Goal: Information Seeking & Learning: Learn about a topic

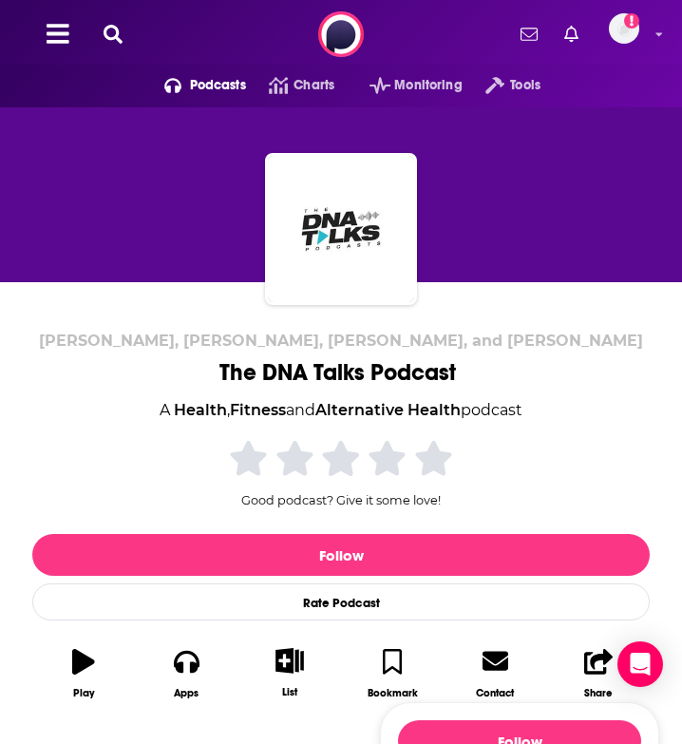
click at [119, 28] on icon at bounding box center [113, 34] width 19 height 19
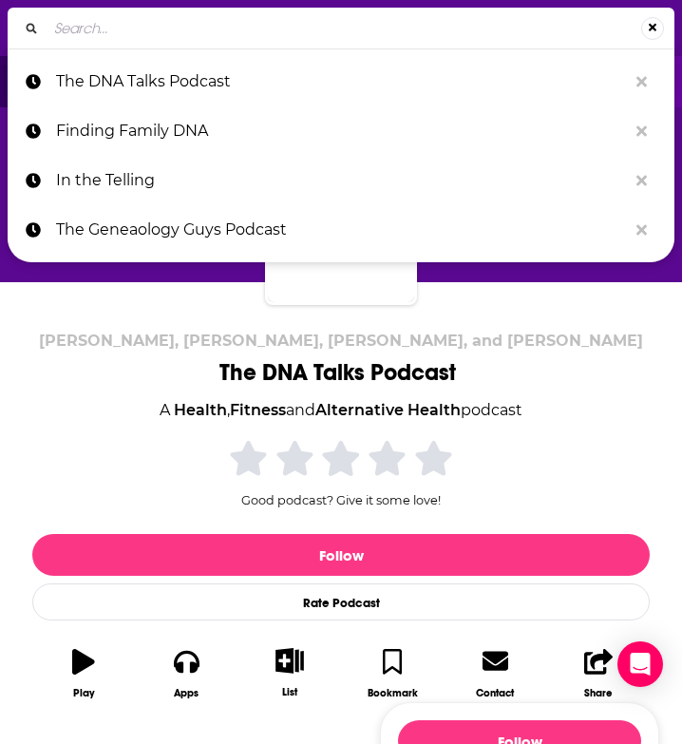
type input "Missing Pieces - NPE Life"
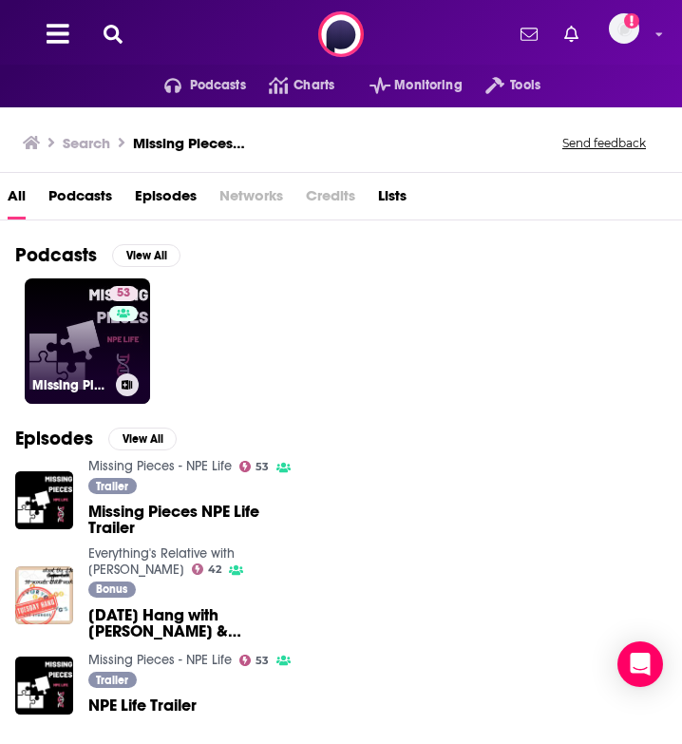
click at [148, 353] on link "53 Missing Pieces - NPE Life" at bounding box center [87, 340] width 125 height 125
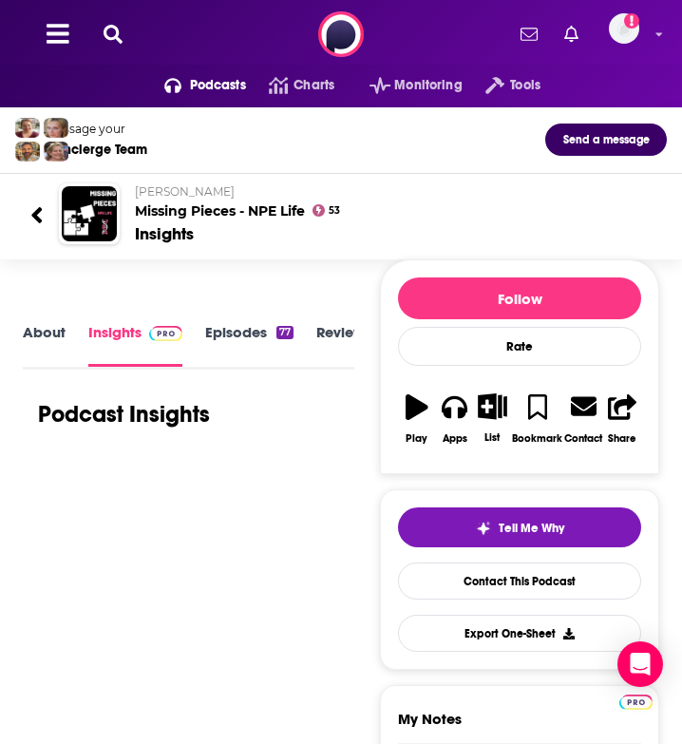
click at [228, 335] on link "Episodes 77" at bounding box center [249, 344] width 88 height 43
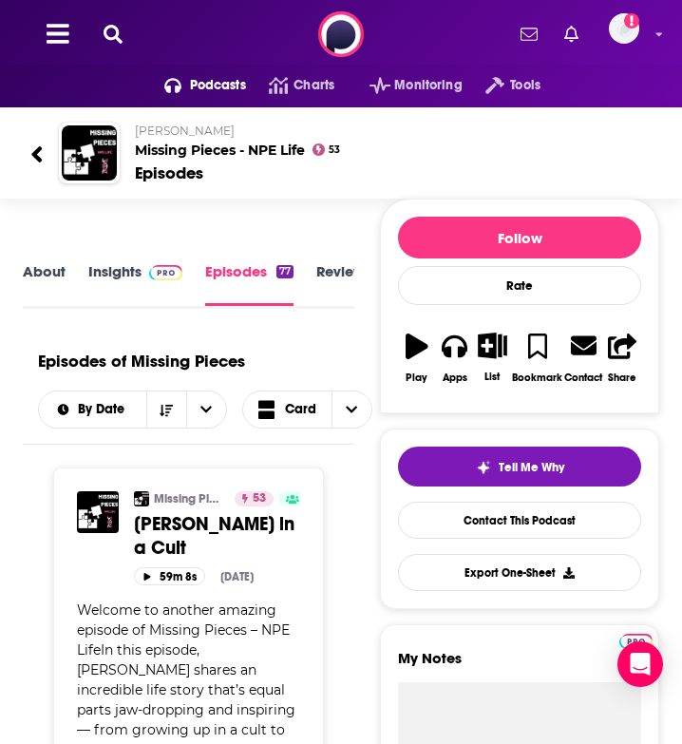
click at [28, 267] on link "About" at bounding box center [44, 284] width 43 height 44
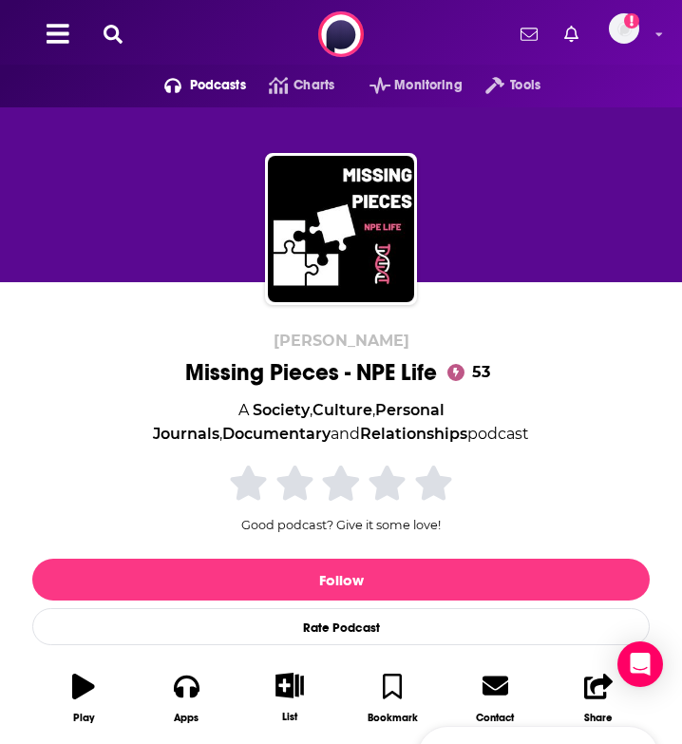
scroll to position [382, 0]
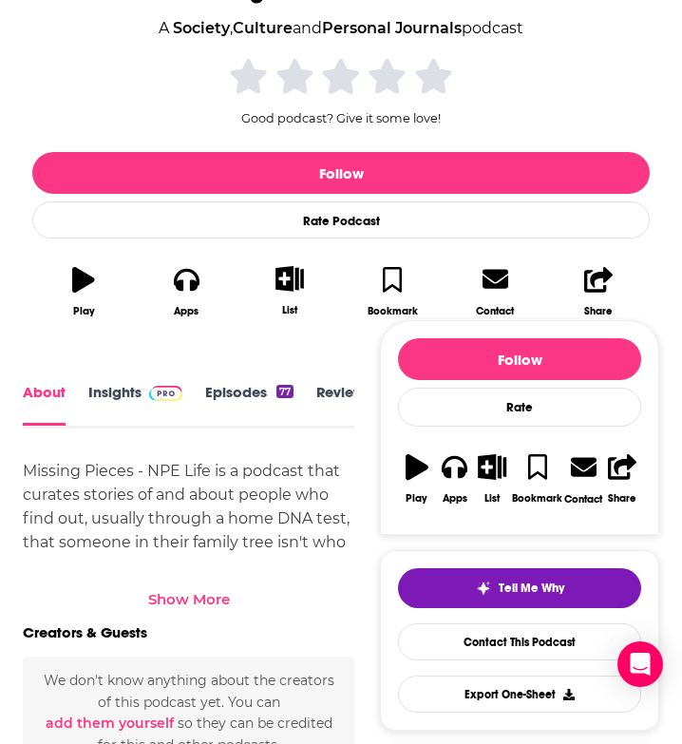
click at [112, 391] on link "Insights" at bounding box center [135, 405] width 94 height 42
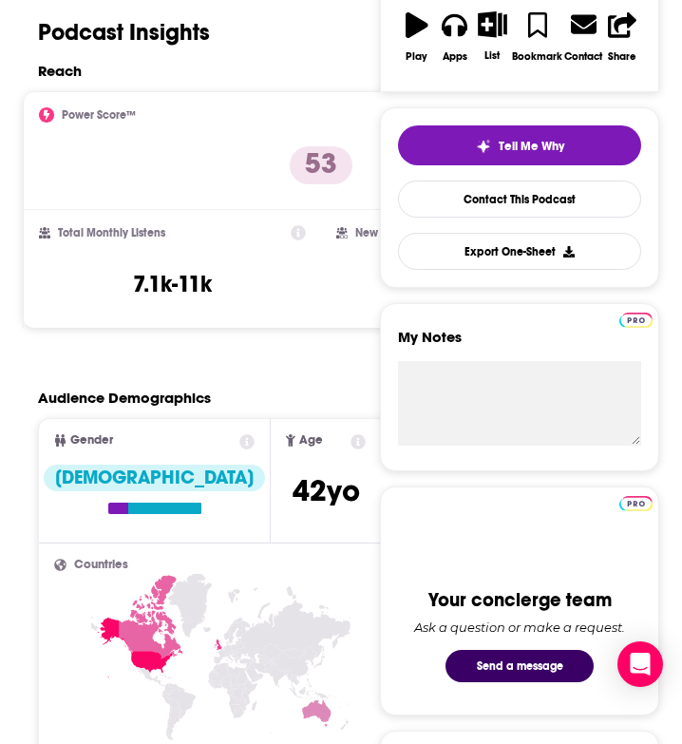
scroll to position [137, 0]
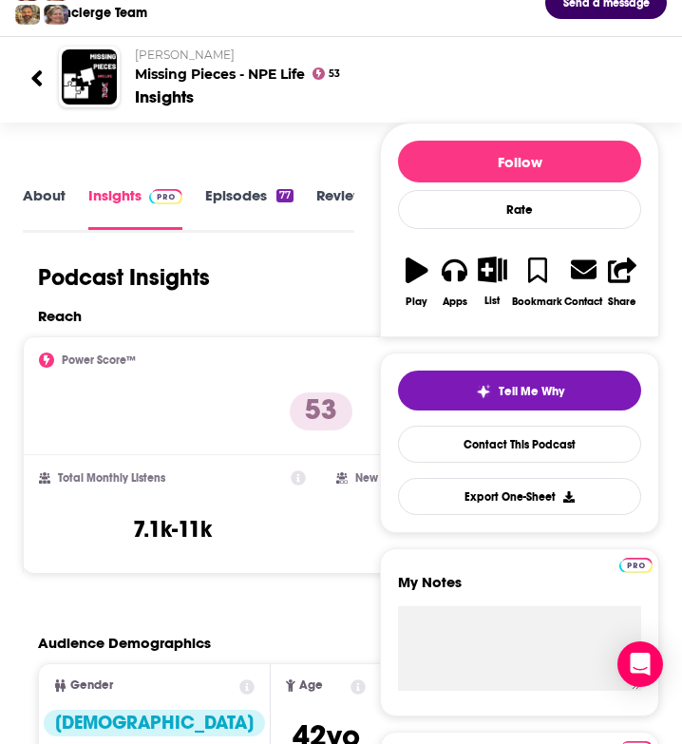
click at [43, 206] on link "About" at bounding box center [44, 207] width 43 height 43
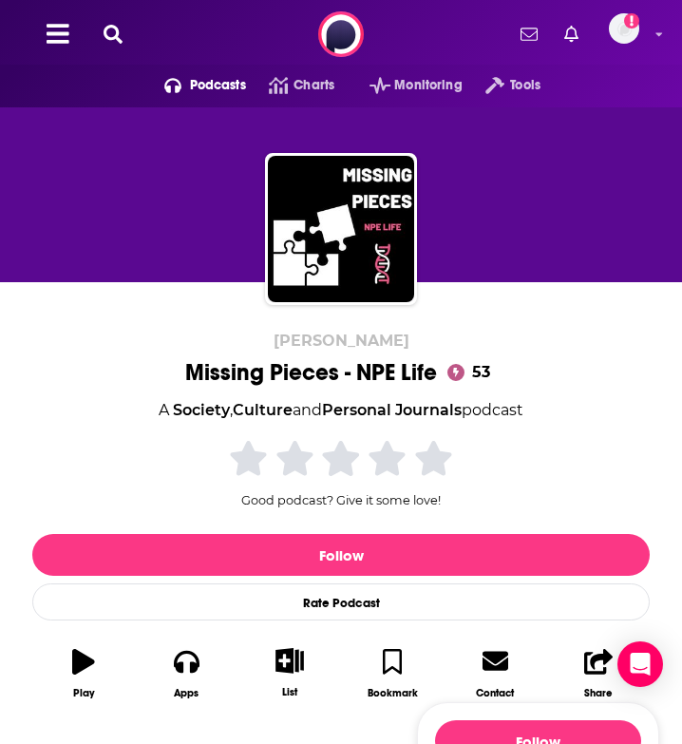
click at [117, 44] on button at bounding box center [113, 35] width 30 height 22
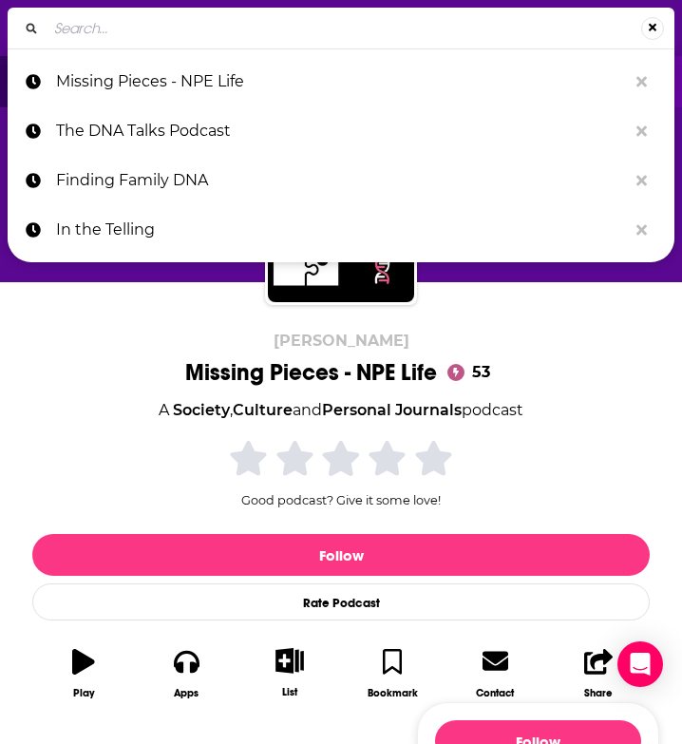
click at [106, 333] on div "[PERSON_NAME] Missing Pieces - NPE Life 53 A Society , Culture and Personal Jou…" at bounding box center [340, 521] width 617 height 380
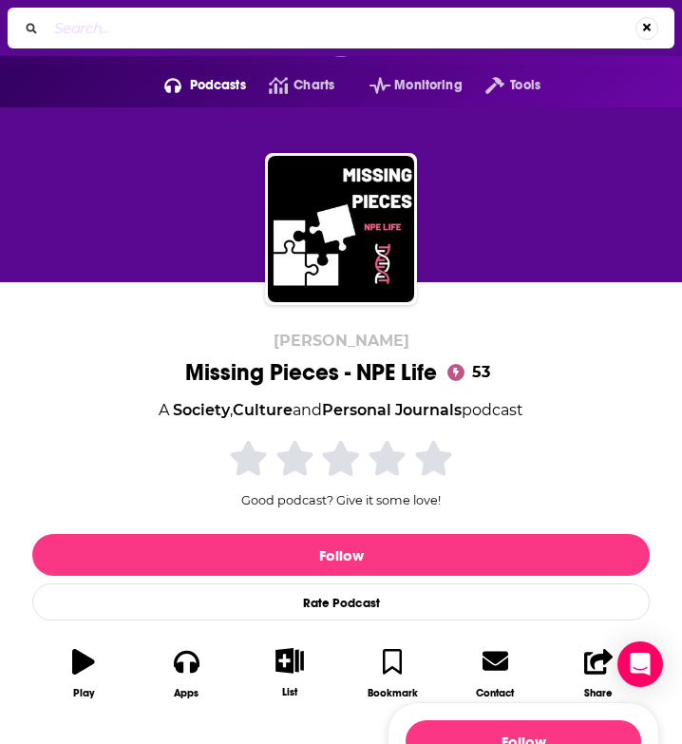
scroll to position [405, 0]
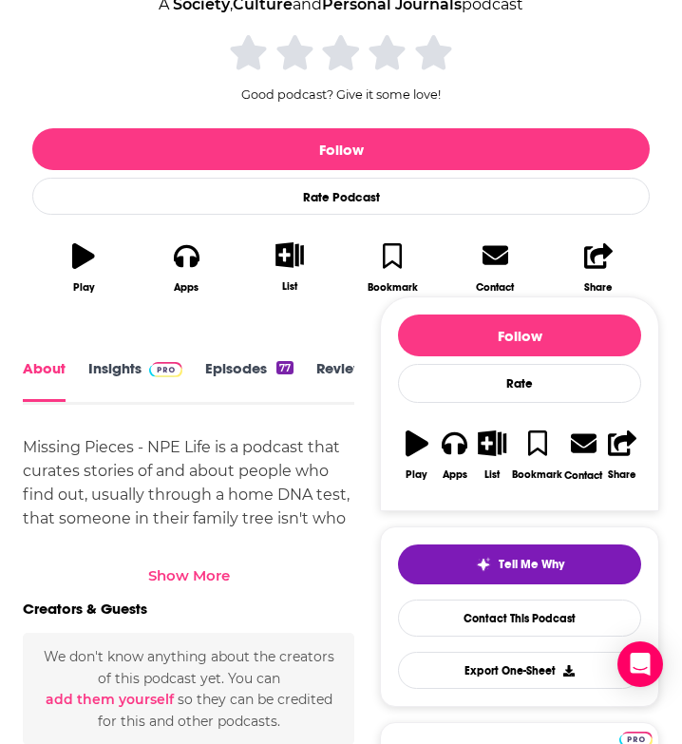
click at [224, 581] on div "Show More" at bounding box center [189, 575] width 82 height 18
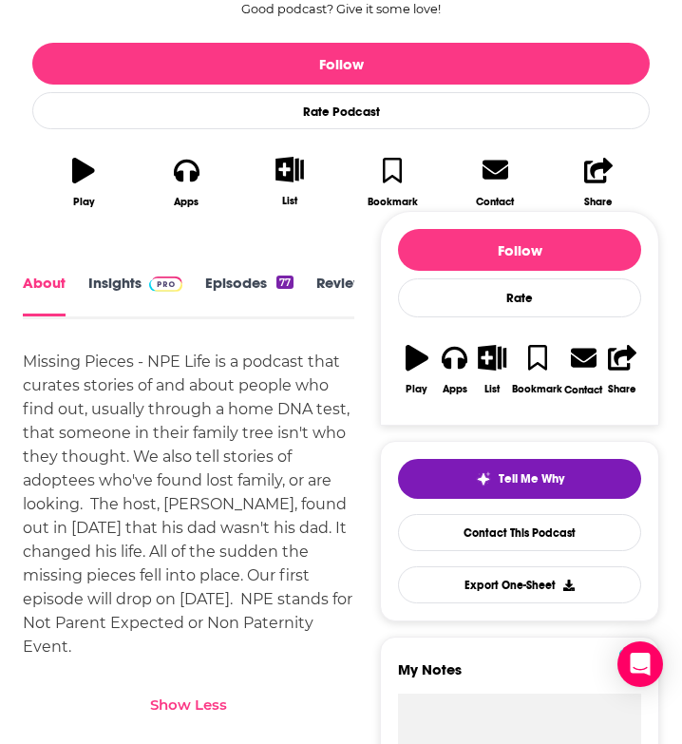
scroll to position [0, 0]
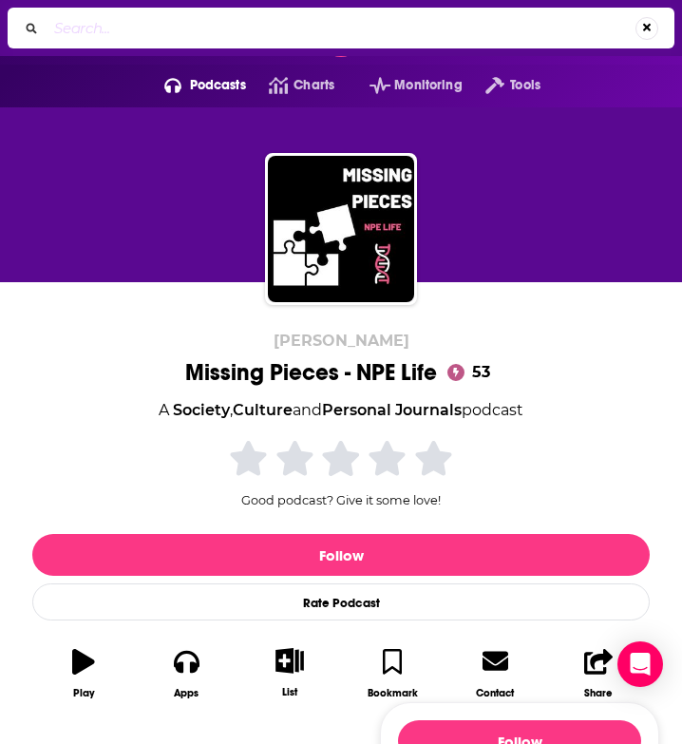
click at [154, 47] on div "⌘ K" at bounding box center [341, 28] width 667 height 41
click at [142, 34] on input "Search..." at bounding box center [341, 28] width 589 height 30
type input "child of an affair"
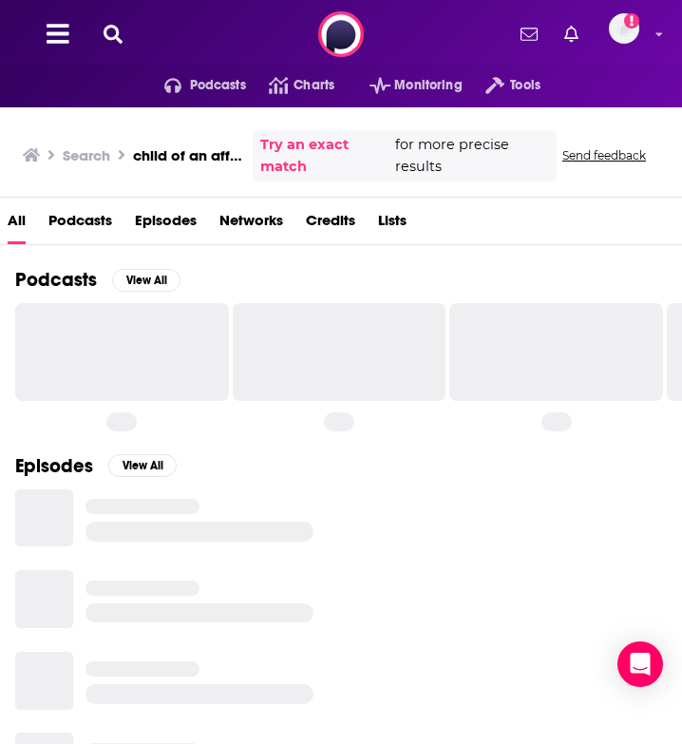
click at [104, 218] on span "Podcasts" at bounding box center [80, 224] width 64 height 39
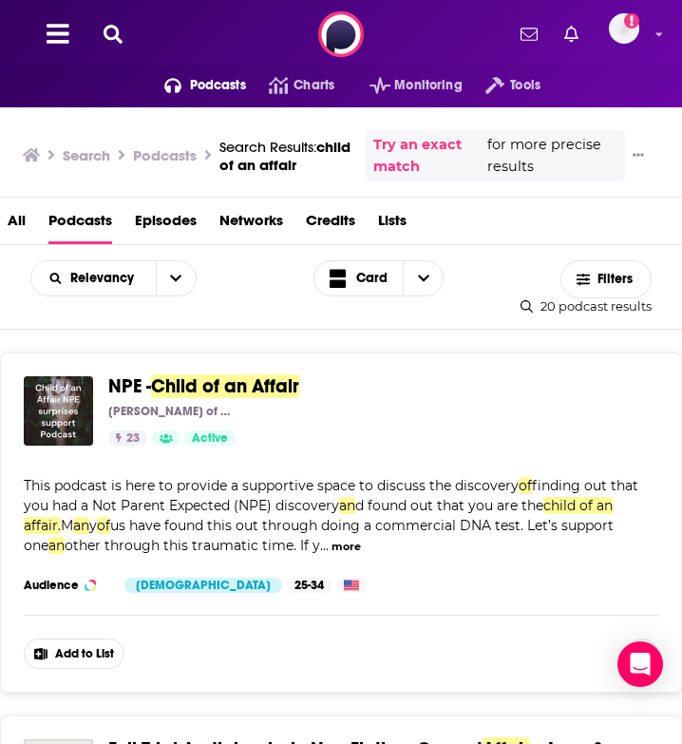
click at [210, 388] on span "Child of an Affair" at bounding box center [225, 386] width 148 height 24
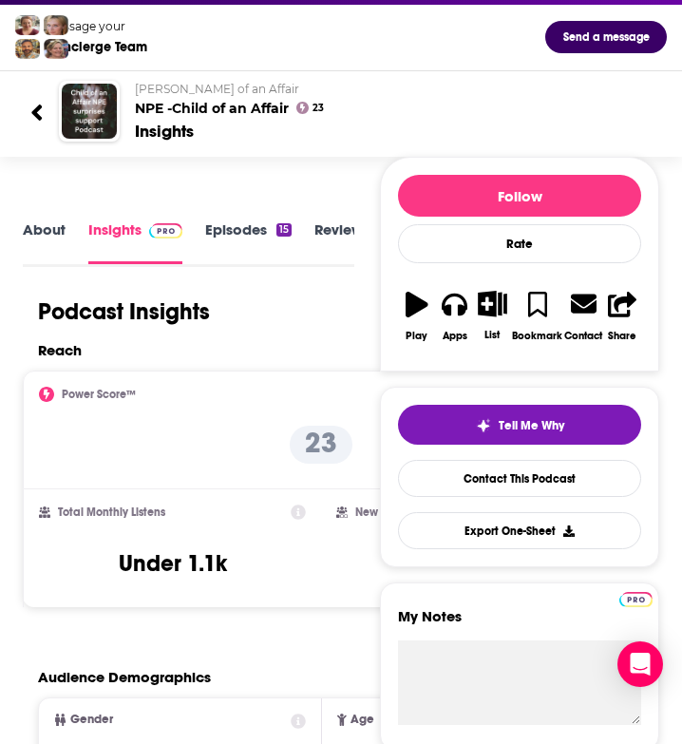
scroll to position [109, 0]
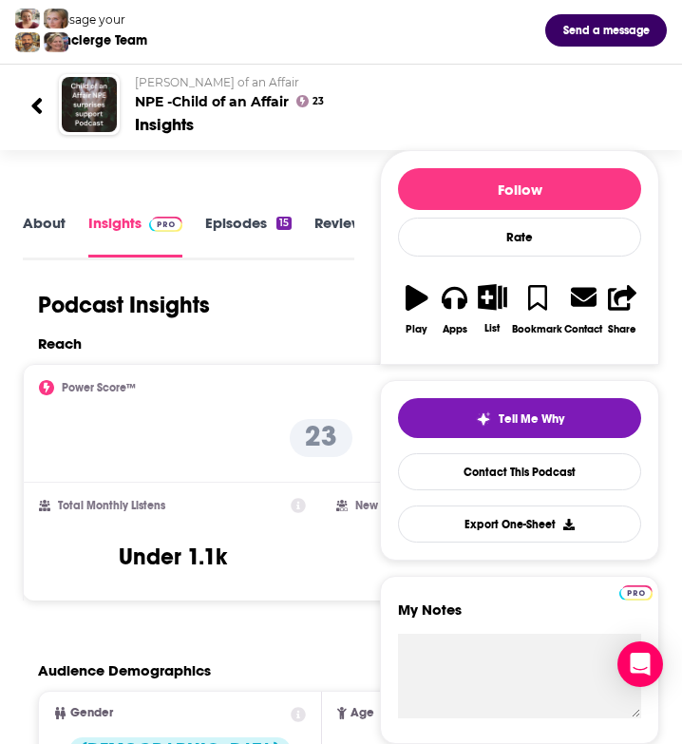
click at [28, 211] on div "About Insights Episodes 15 Reviews Credits Lists Similar" at bounding box center [188, 235] width 331 height 48
click at [33, 230] on link "About" at bounding box center [44, 235] width 43 height 43
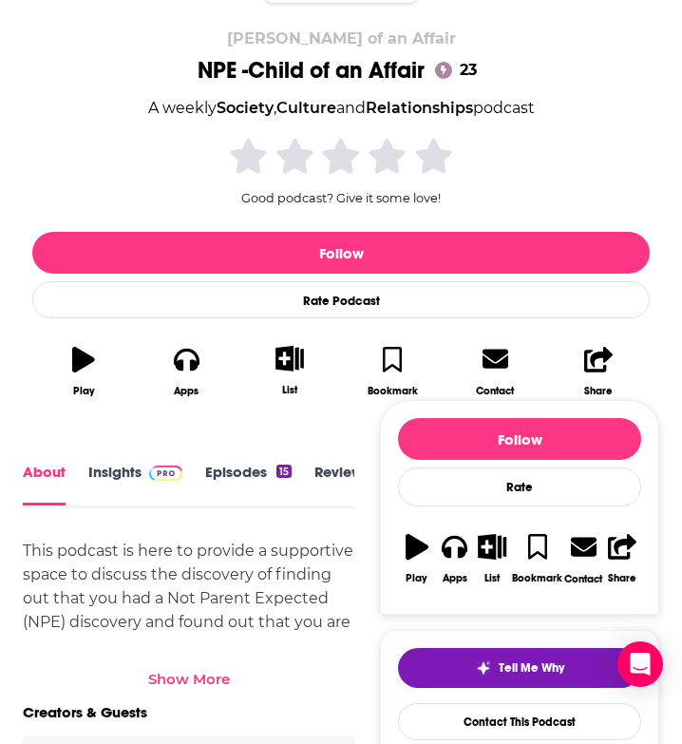
scroll to position [525, 0]
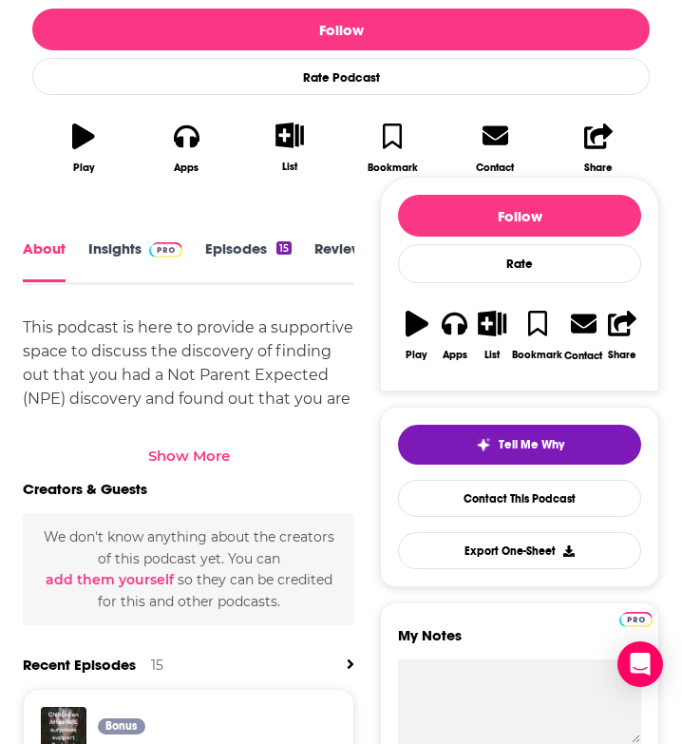
click at [159, 443] on div "Show More" at bounding box center [188, 449] width 331 height 32
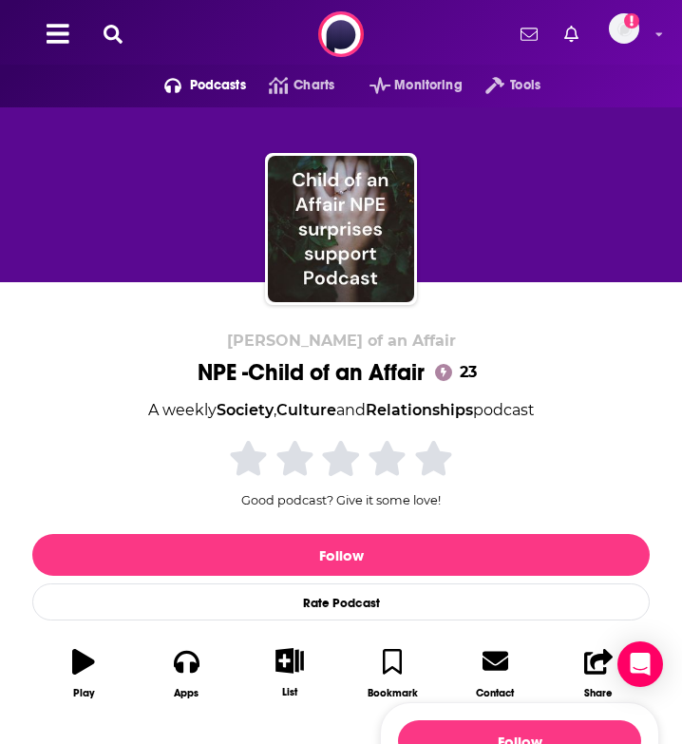
scroll to position [168, 0]
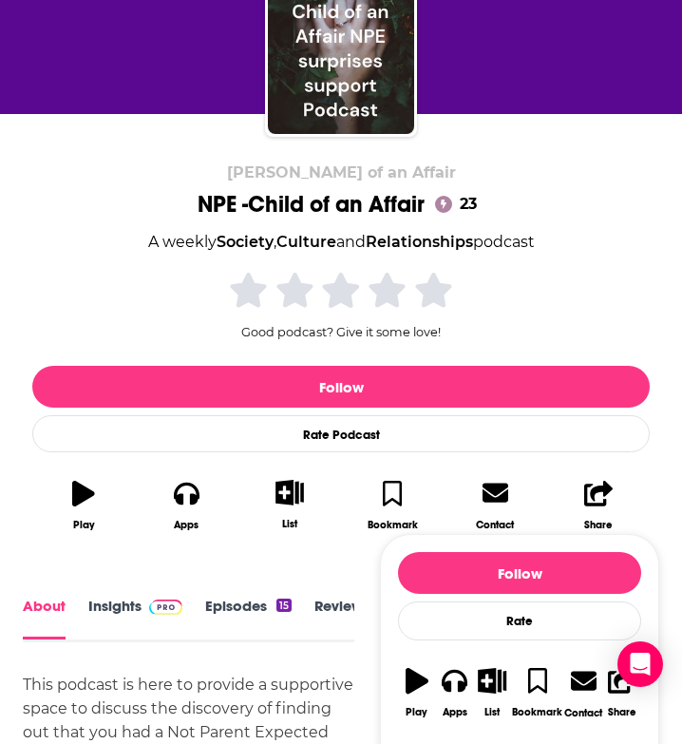
click at [214, 612] on link "Episodes 15" at bounding box center [248, 618] width 86 height 42
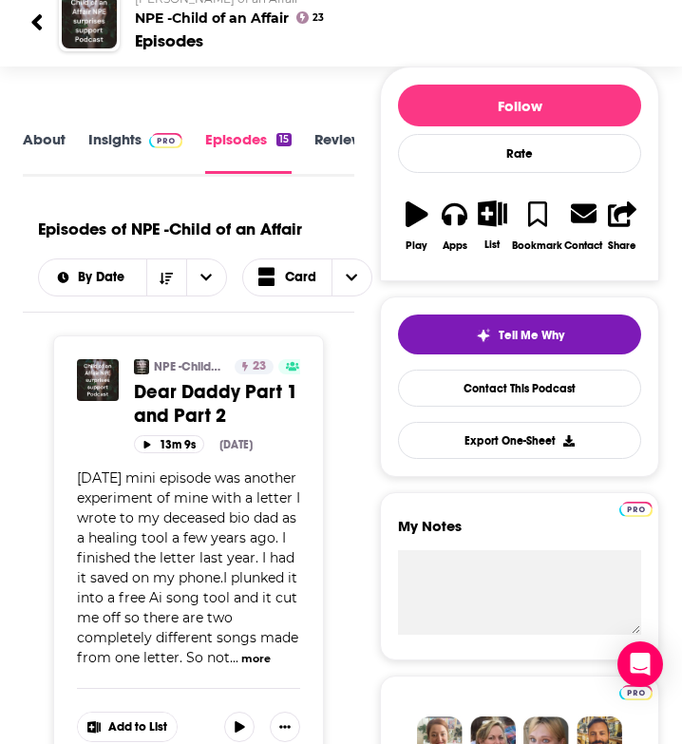
scroll to position [140, 0]
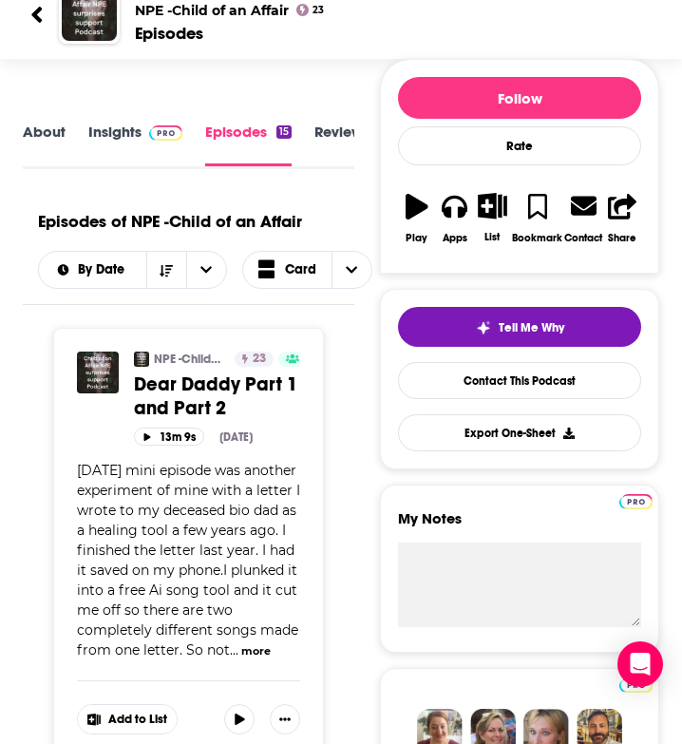
click at [251, 653] on button "more" at bounding box center [255, 651] width 29 height 16
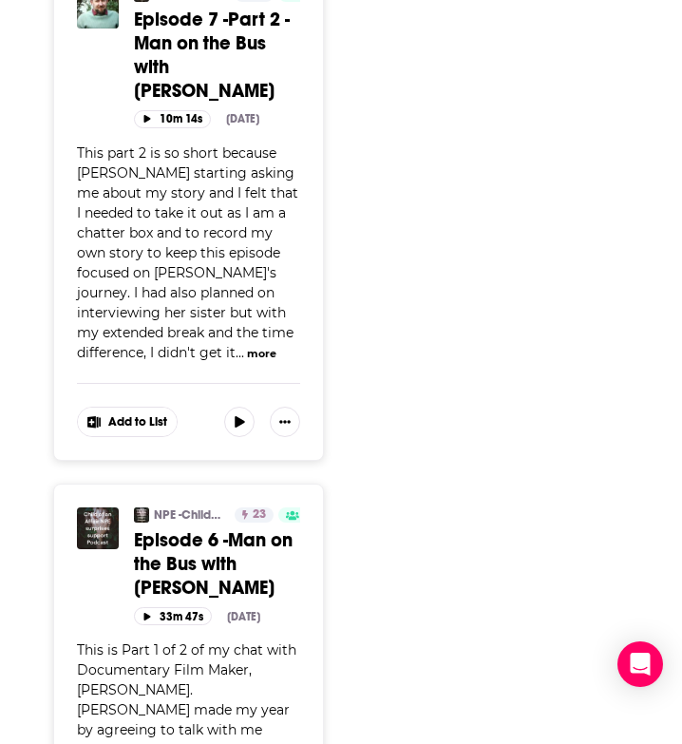
scroll to position [2893, 0]
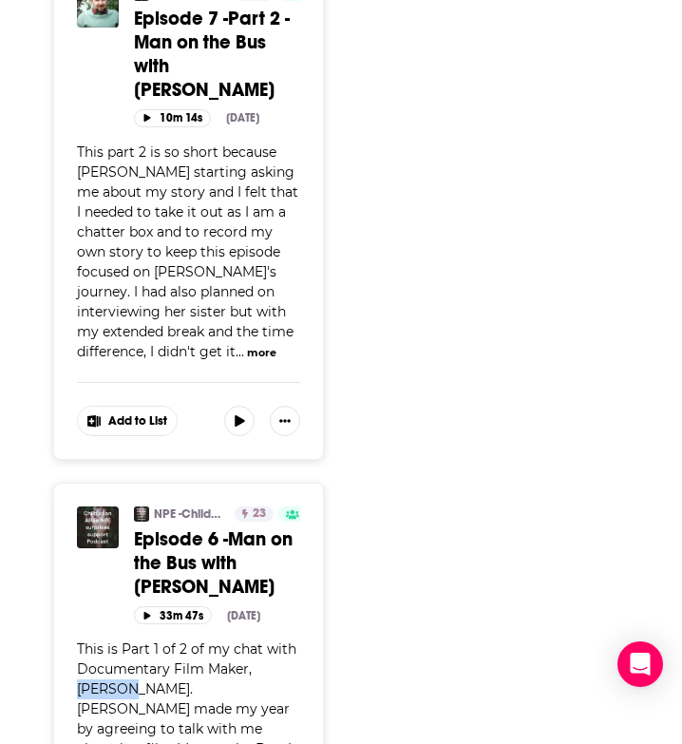
drag, startPoint x: 254, startPoint y: 503, endPoint x: 99, endPoint y: 528, distance: 157.7
click at [99, 640] on span "This is Part 1 of 2 of my chat with Documentary Film Maker, [PERSON_NAME]. [PER…" at bounding box center [186, 758] width 219 height 236
copy span "[PERSON_NAME]"
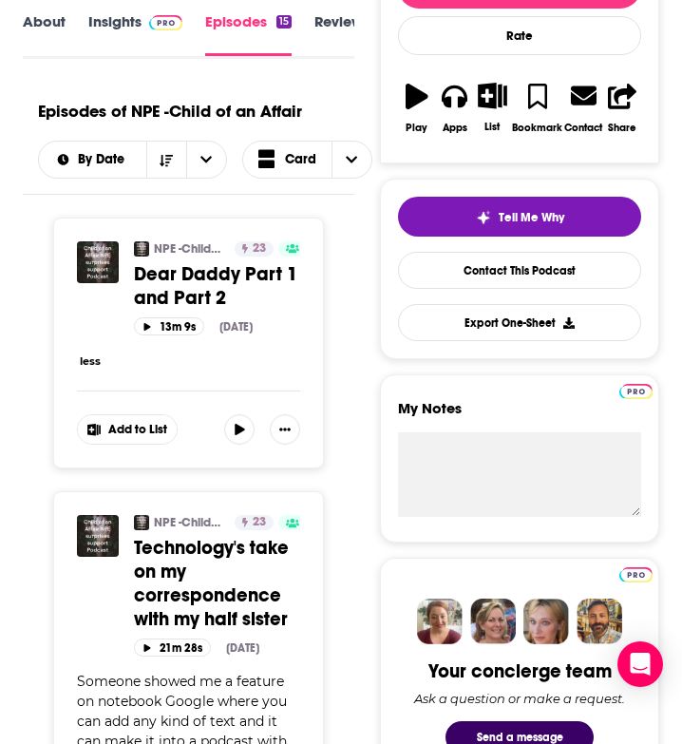
scroll to position [0, 0]
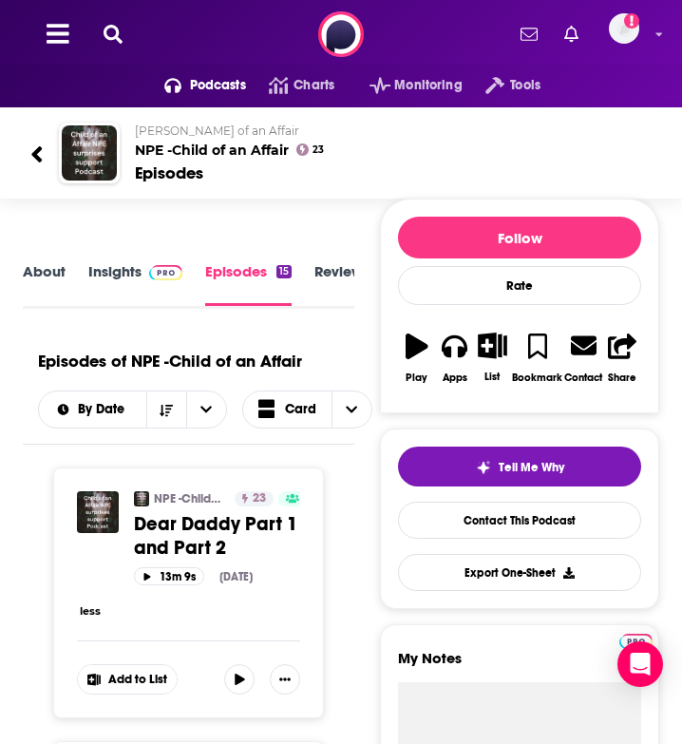
click at [54, 21] on icon at bounding box center [58, 34] width 23 height 26
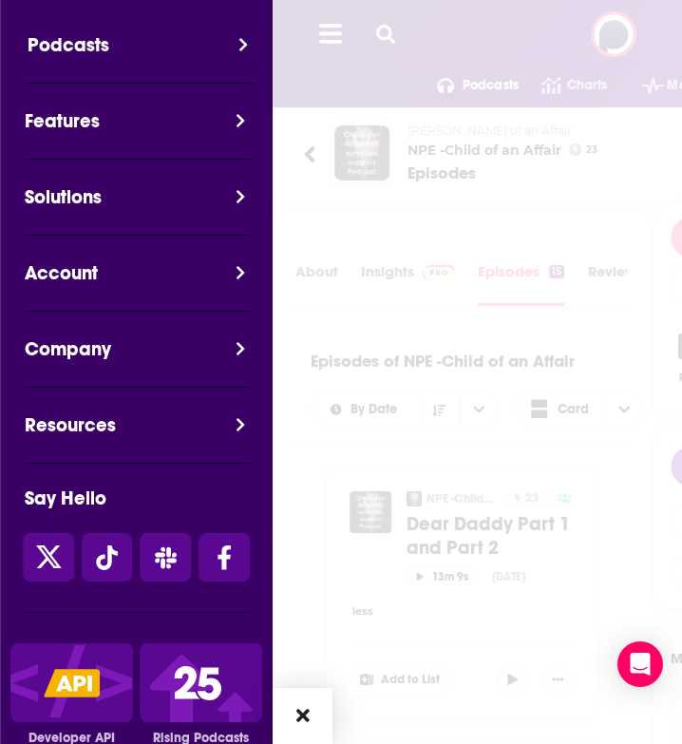
click at [69, 51] on button "Podcasts" at bounding box center [145, 56] width 273 height 52
